Goal: Book appointment/travel/reservation

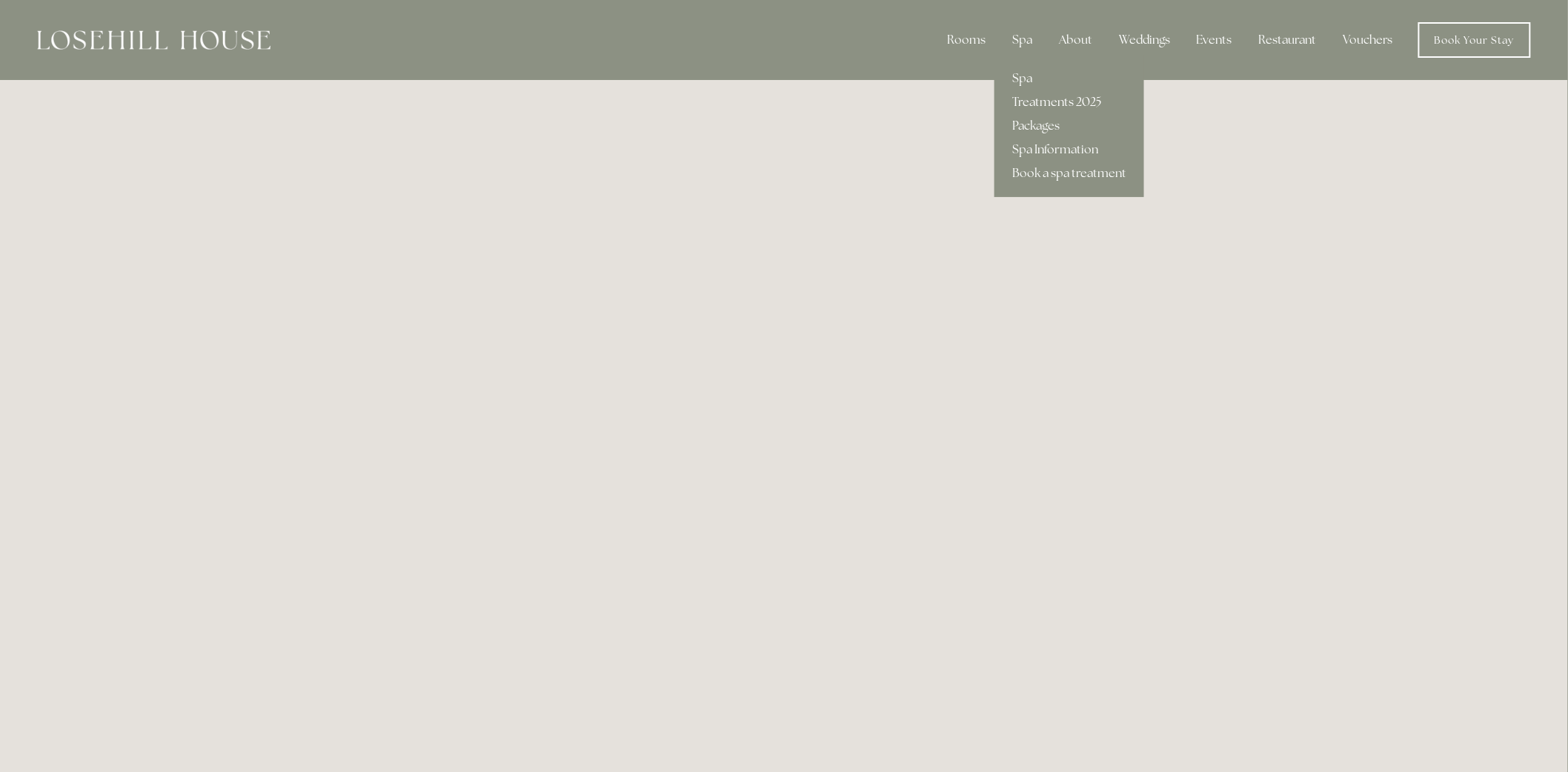
click at [1053, 99] on link "Treatments 2025" at bounding box center [1070, 102] width 150 height 24
click at [1031, 99] on link "Treatments 2025" at bounding box center [1070, 102] width 150 height 24
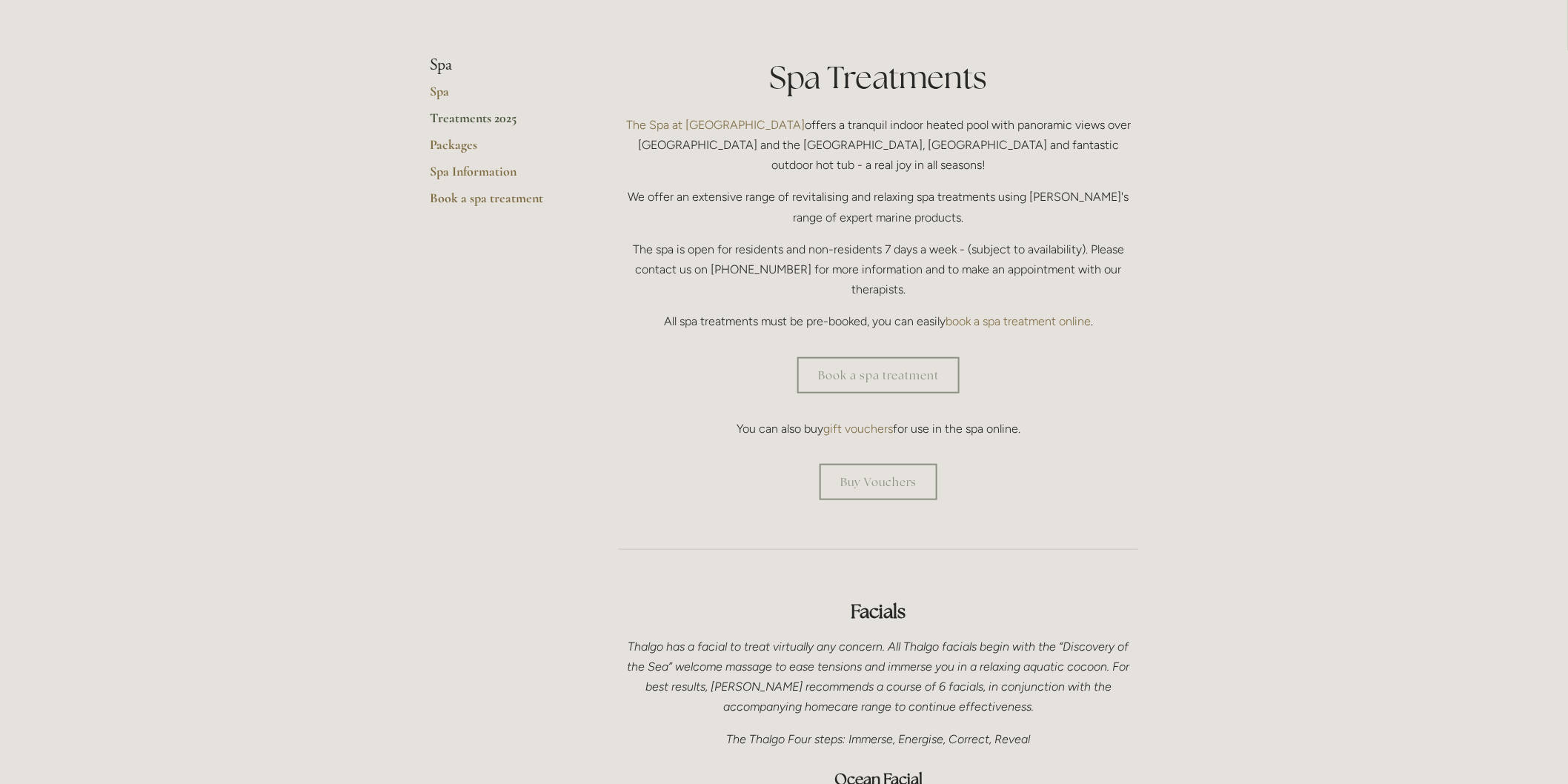
scroll to position [329, 0]
